Goal: Browse casually

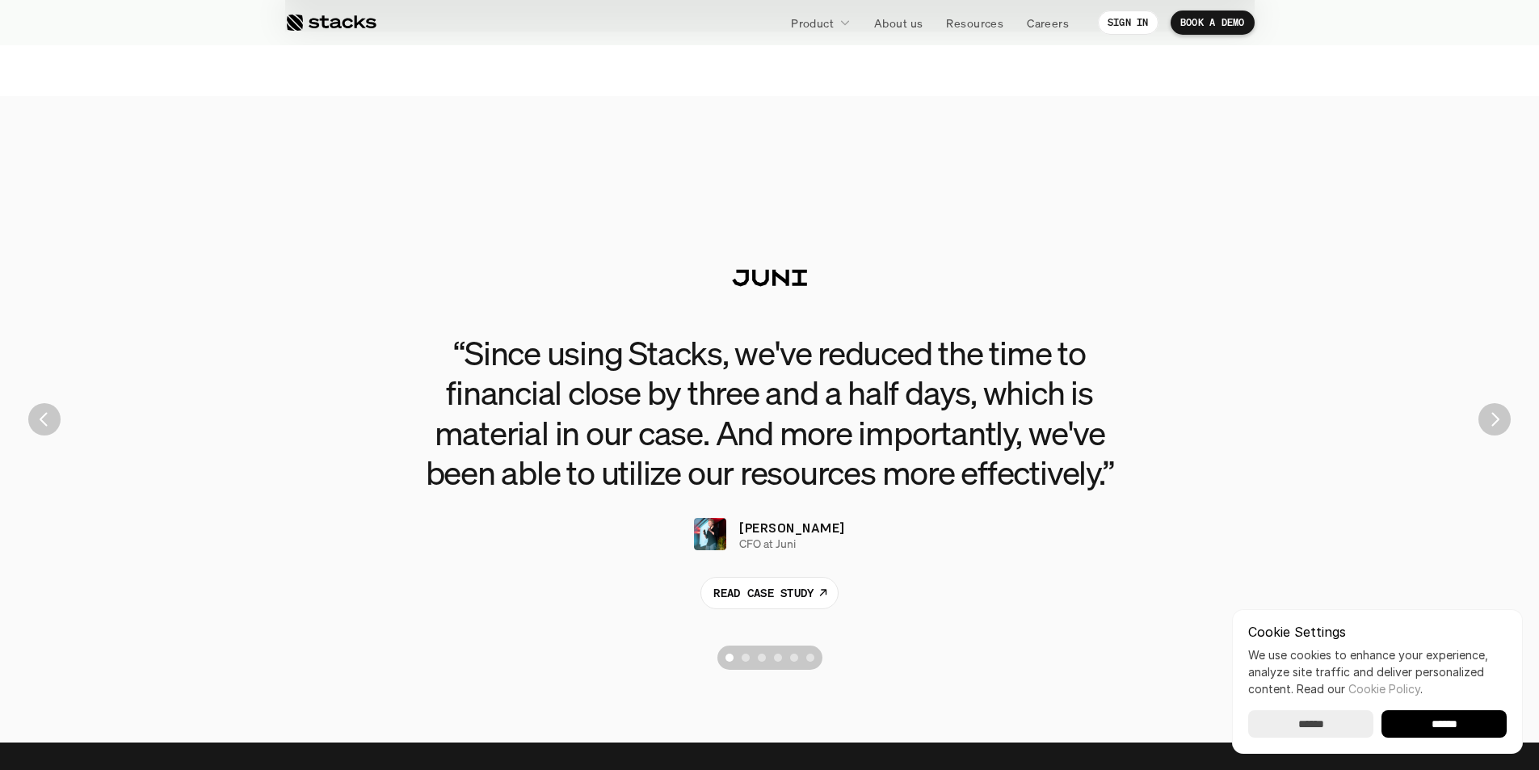
scroll to position [3716, 0]
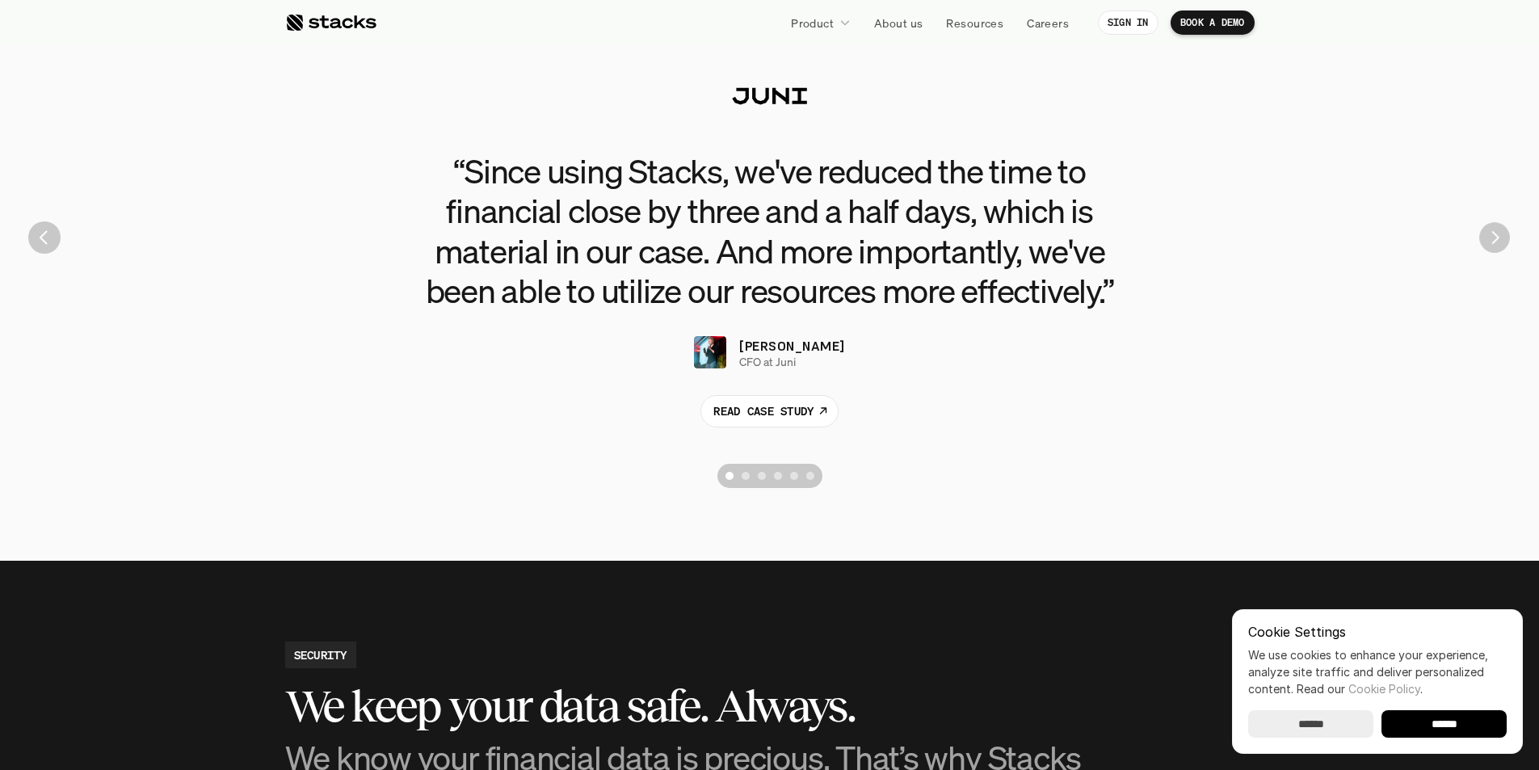
click at [1504, 233] on img "Next" at bounding box center [1494, 237] width 31 height 31
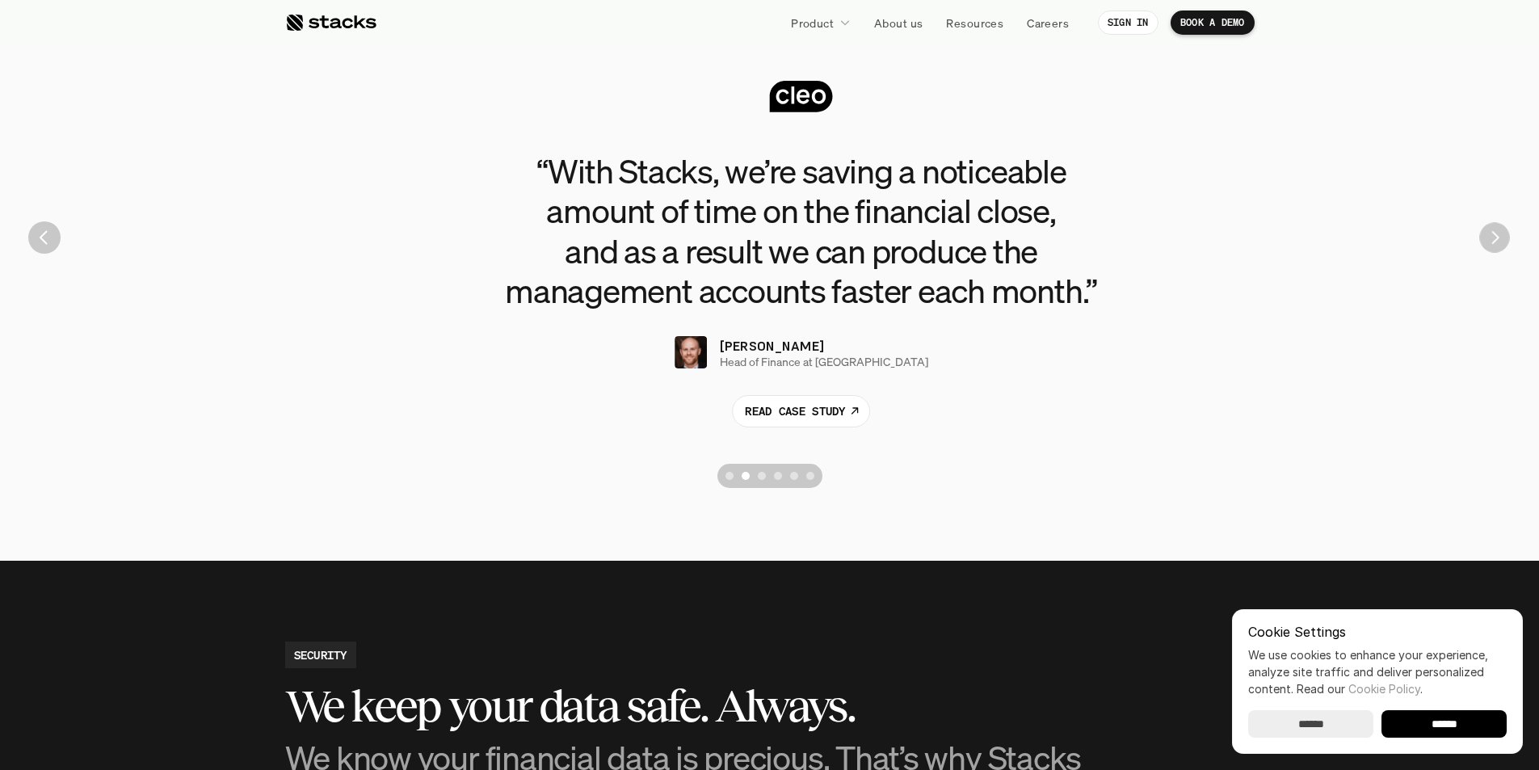
drag, startPoint x: 1504, startPoint y: 233, endPoint x: 1496, endPoint y: 242, distance: 12.0
click at [1500, 241] on img "Next" at bounding box center [1494, 238] width 30 height 30
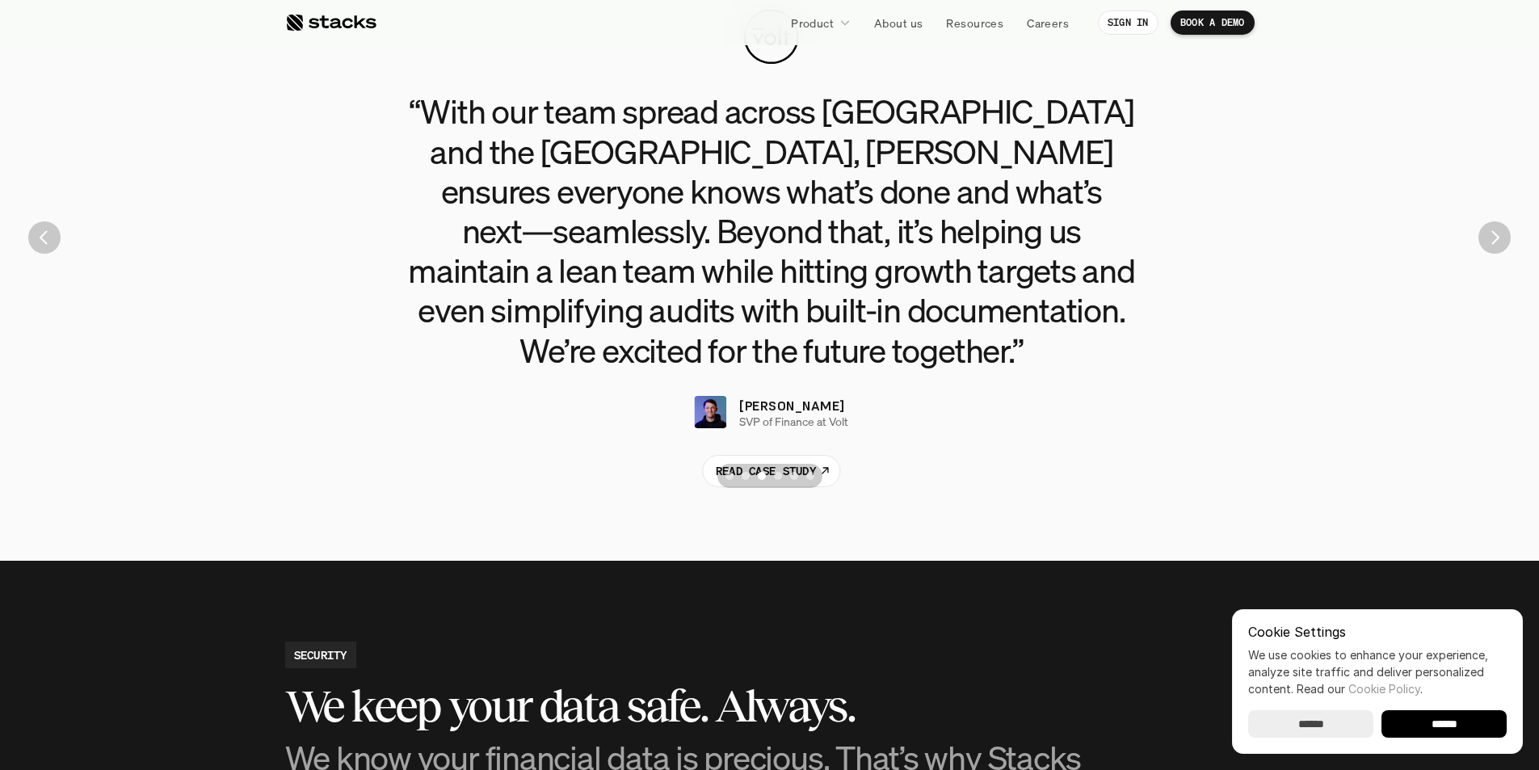
click at [1499, 244] on img "Next" at bounding box center [1494, 237] width 32 height 32
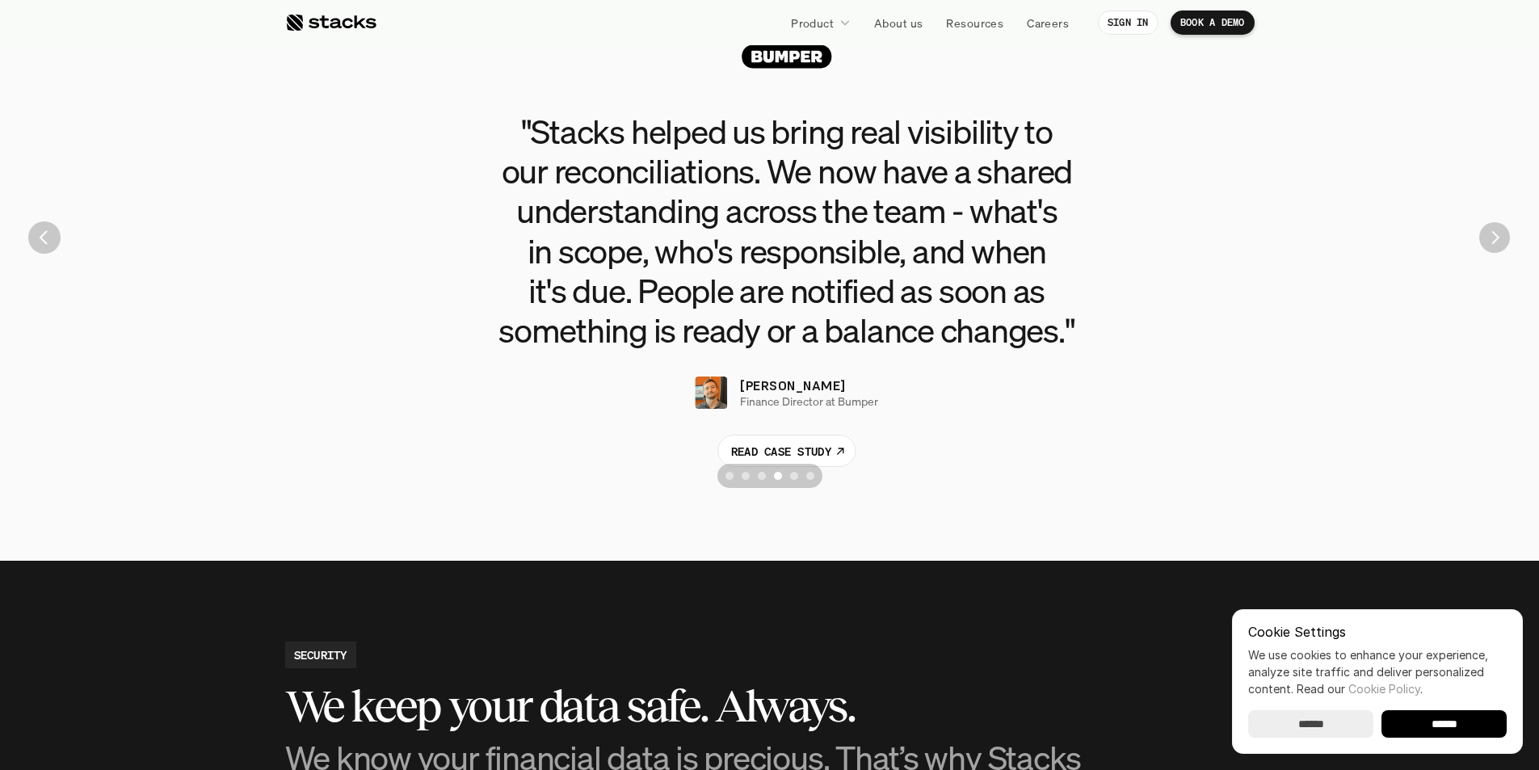
click at [1501, 243] on img "Next" at bounding box center [1494, 237] width 31 height 31
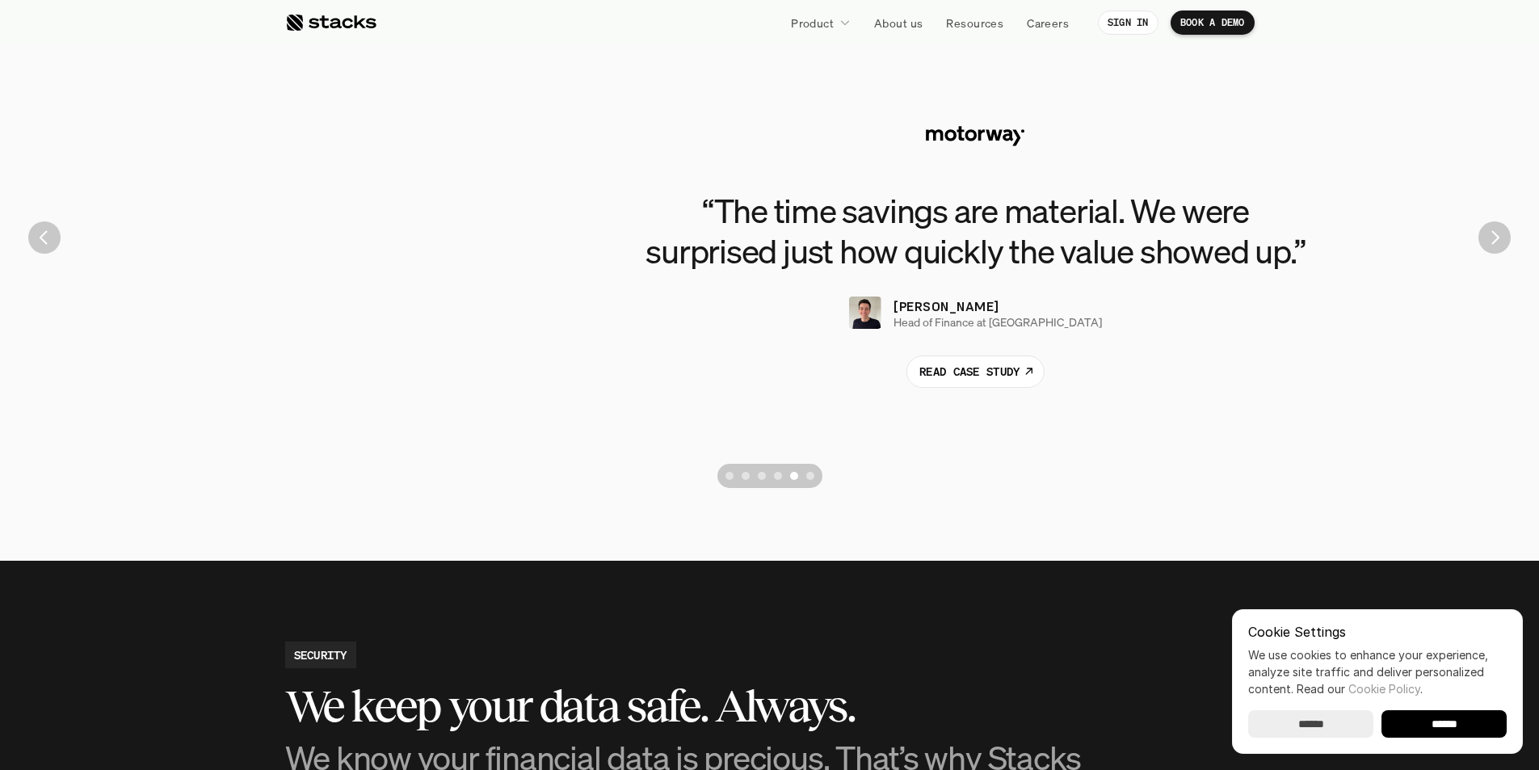
click at [1502, 243] on img "Next" at bounding box center [1494, 237] width 32 height 32
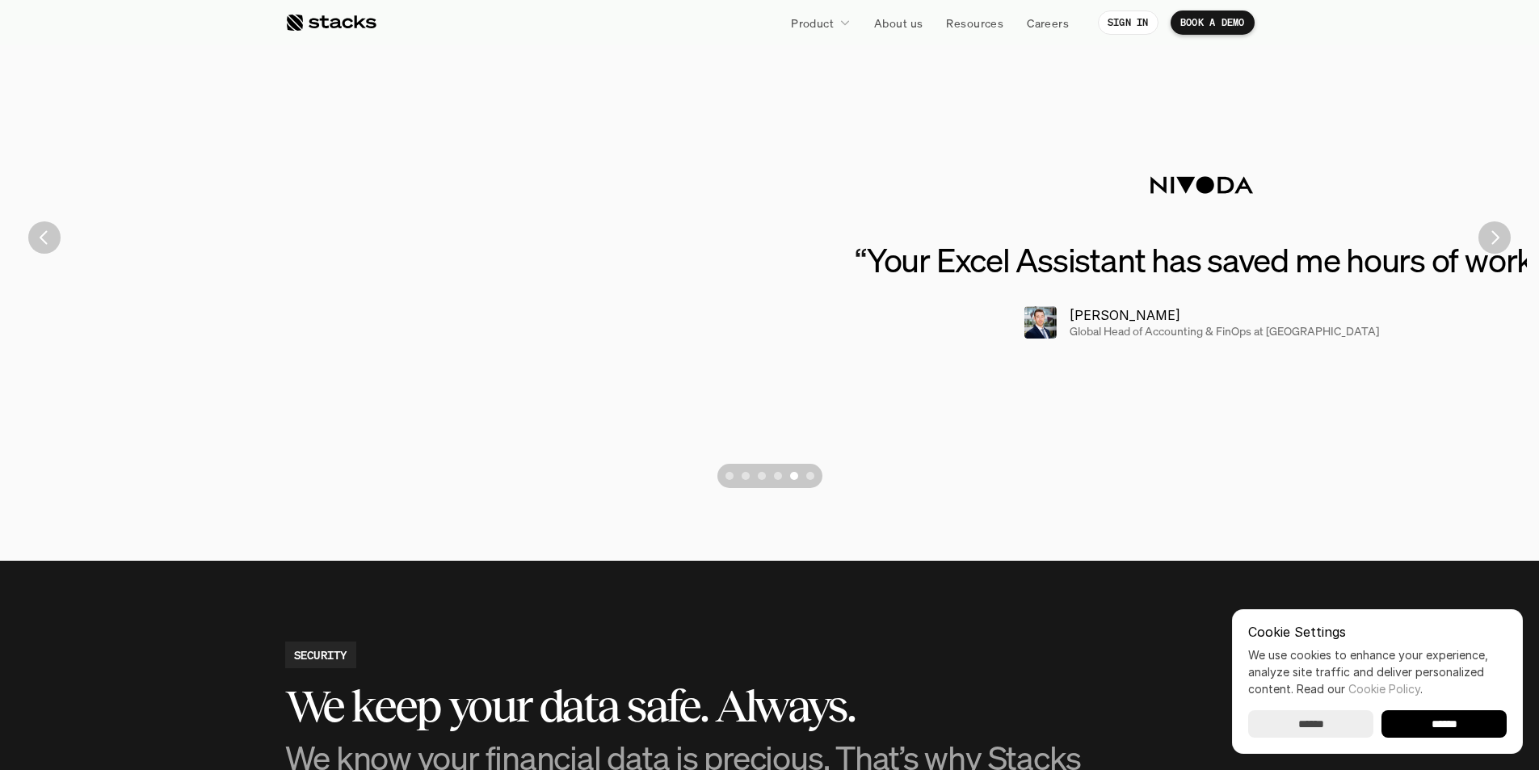
click at [1502, 243] on img "Next" at bounding box center [1494, 237] width 32 height 32
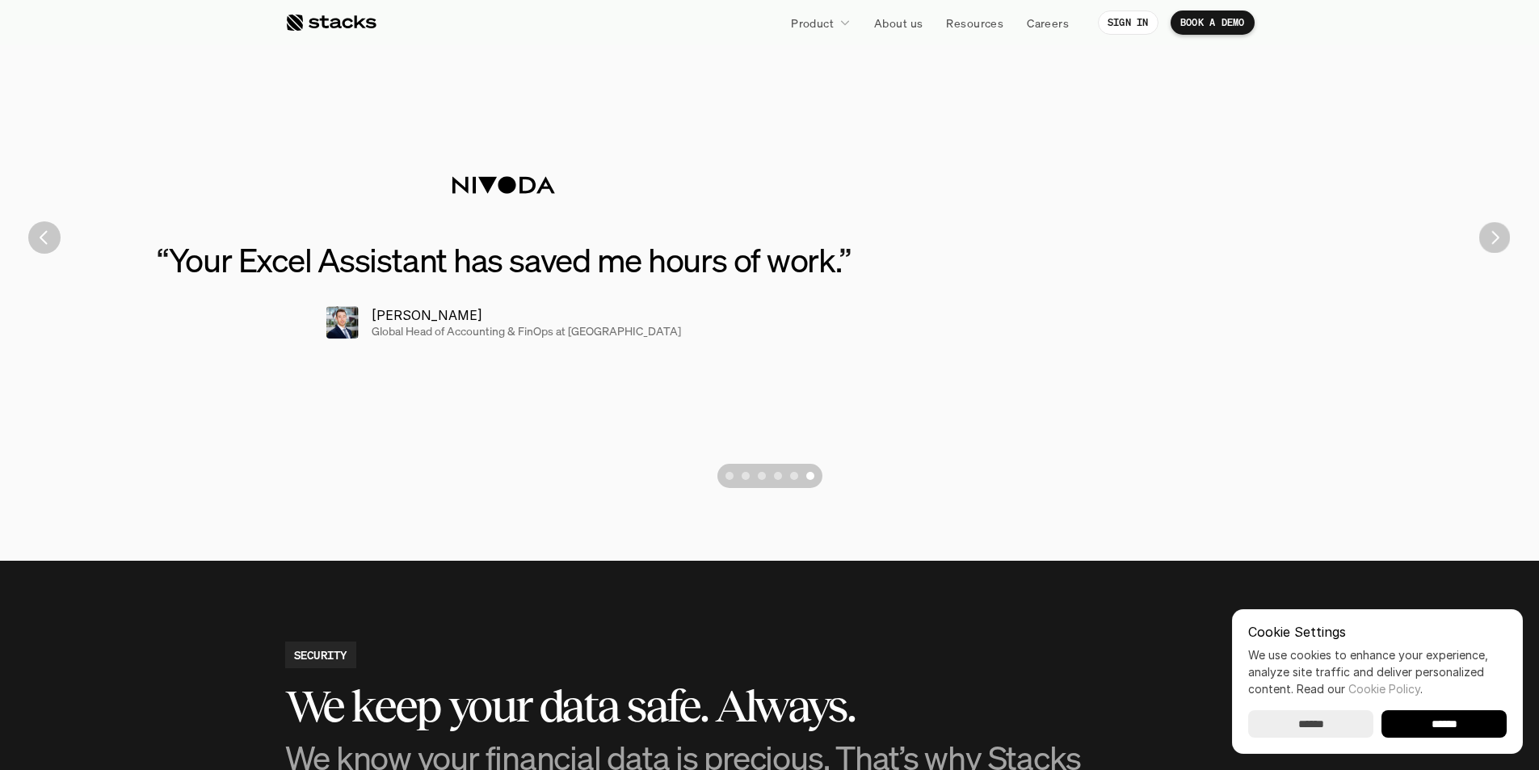
click at [1502, 243] on img "Next" at bounding box center [1494, 237] width 31 height 31
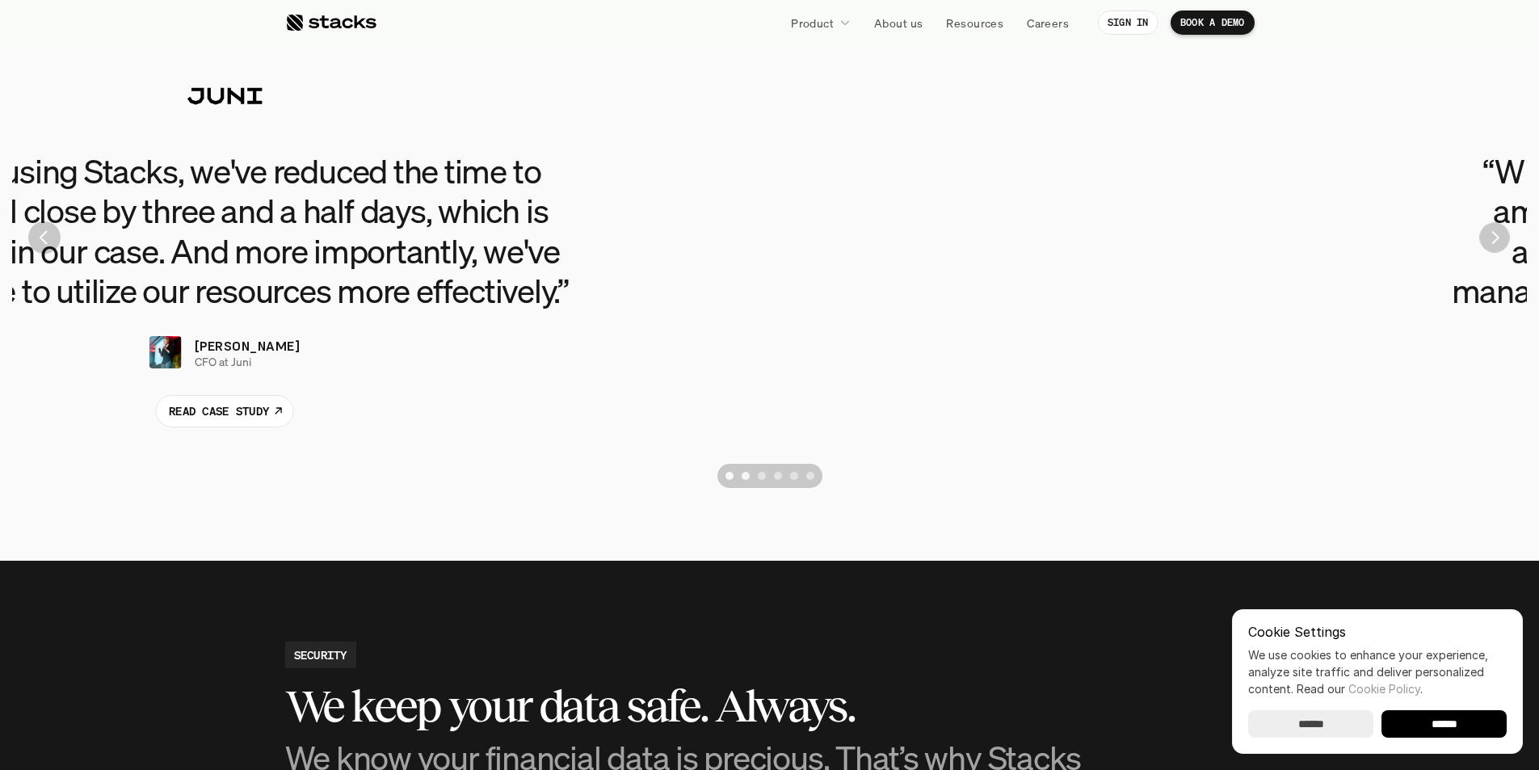
click at [1502, 243] on img "Next" at bounding box center [1494, 238] width 30 height 30
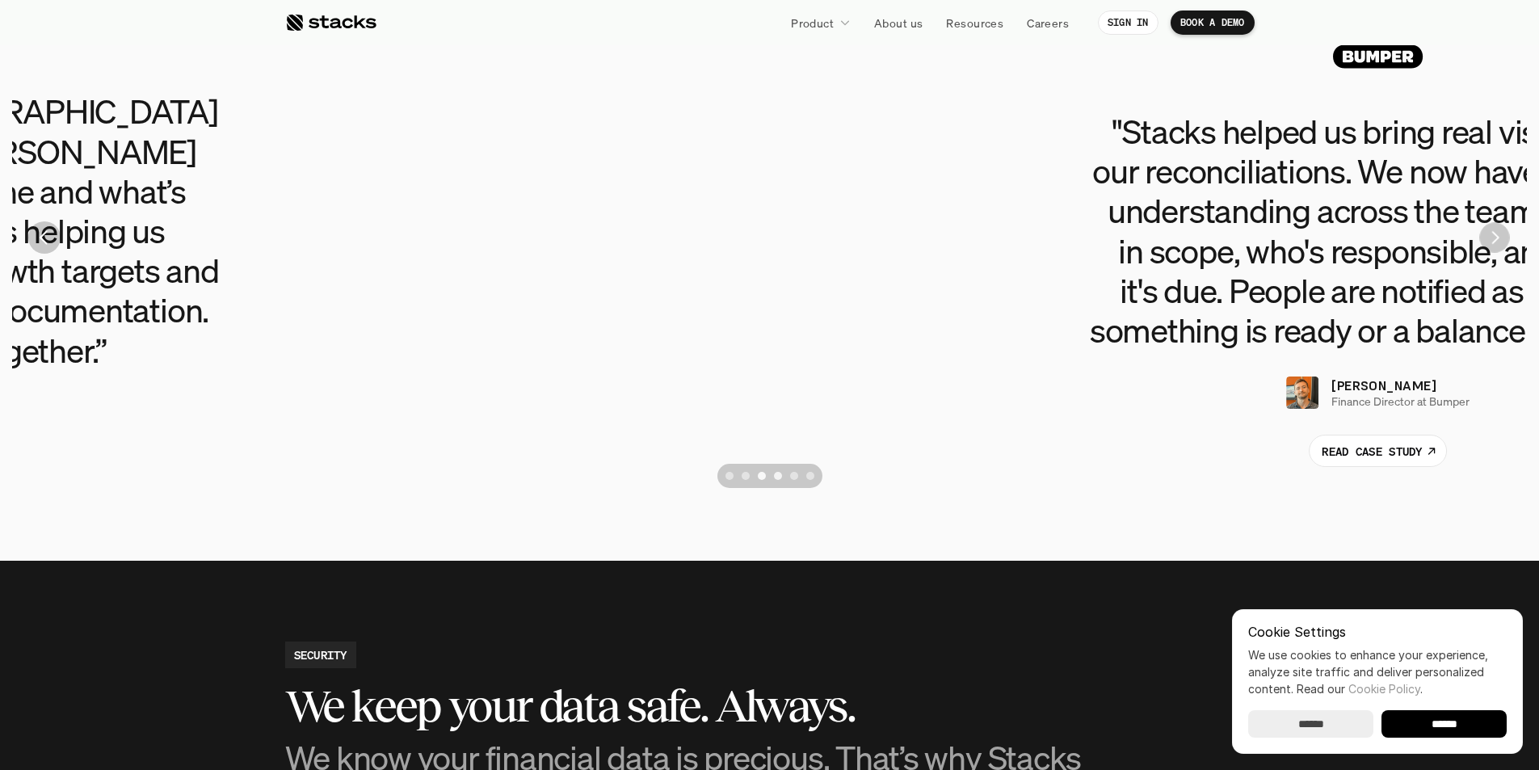
click at [1502, 243] on img "Next" at bounding box center [1494, 238] width 30 height 30
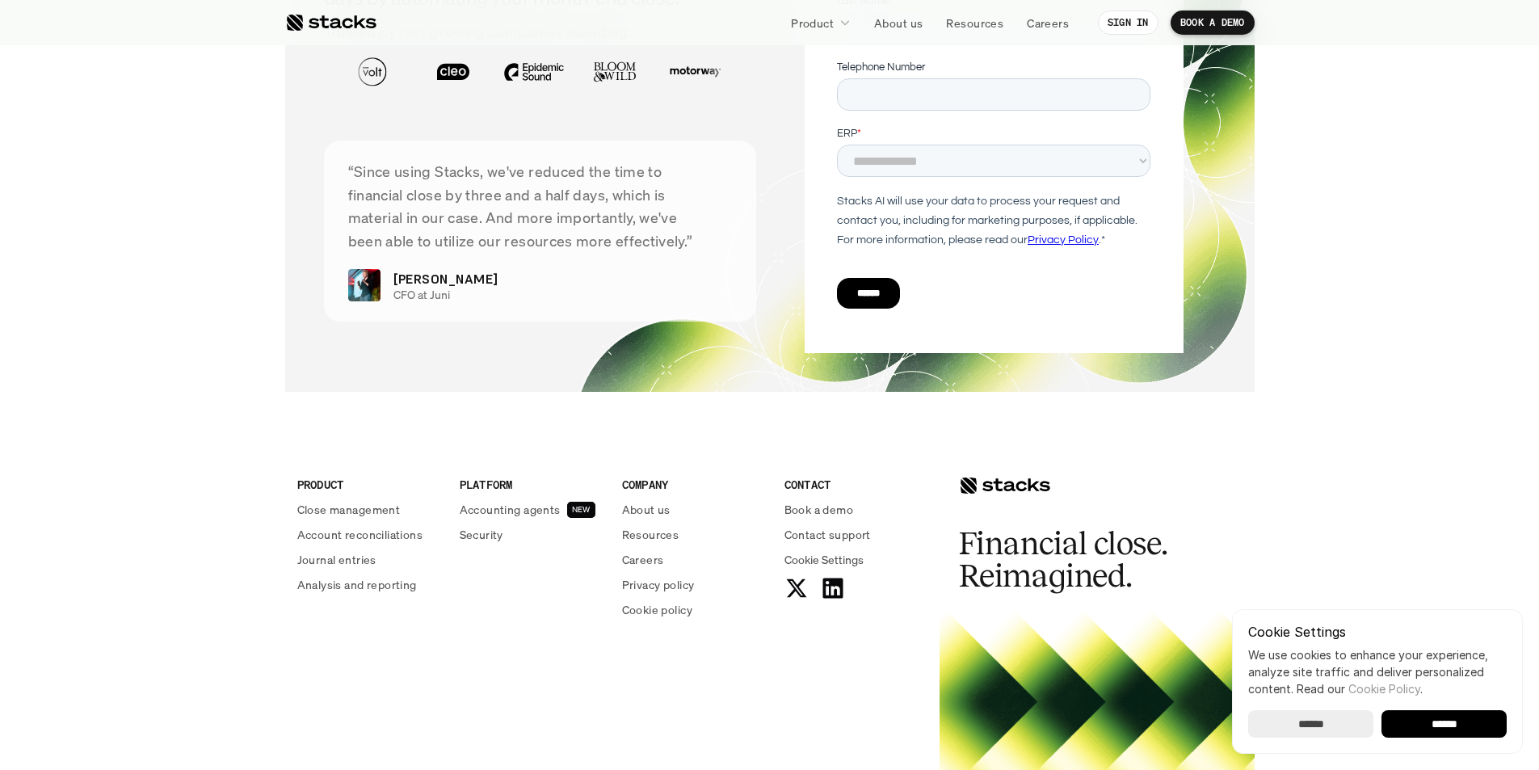
scroll to position [5884, 0]
